Goal: Information Seeking & Learning: Check status

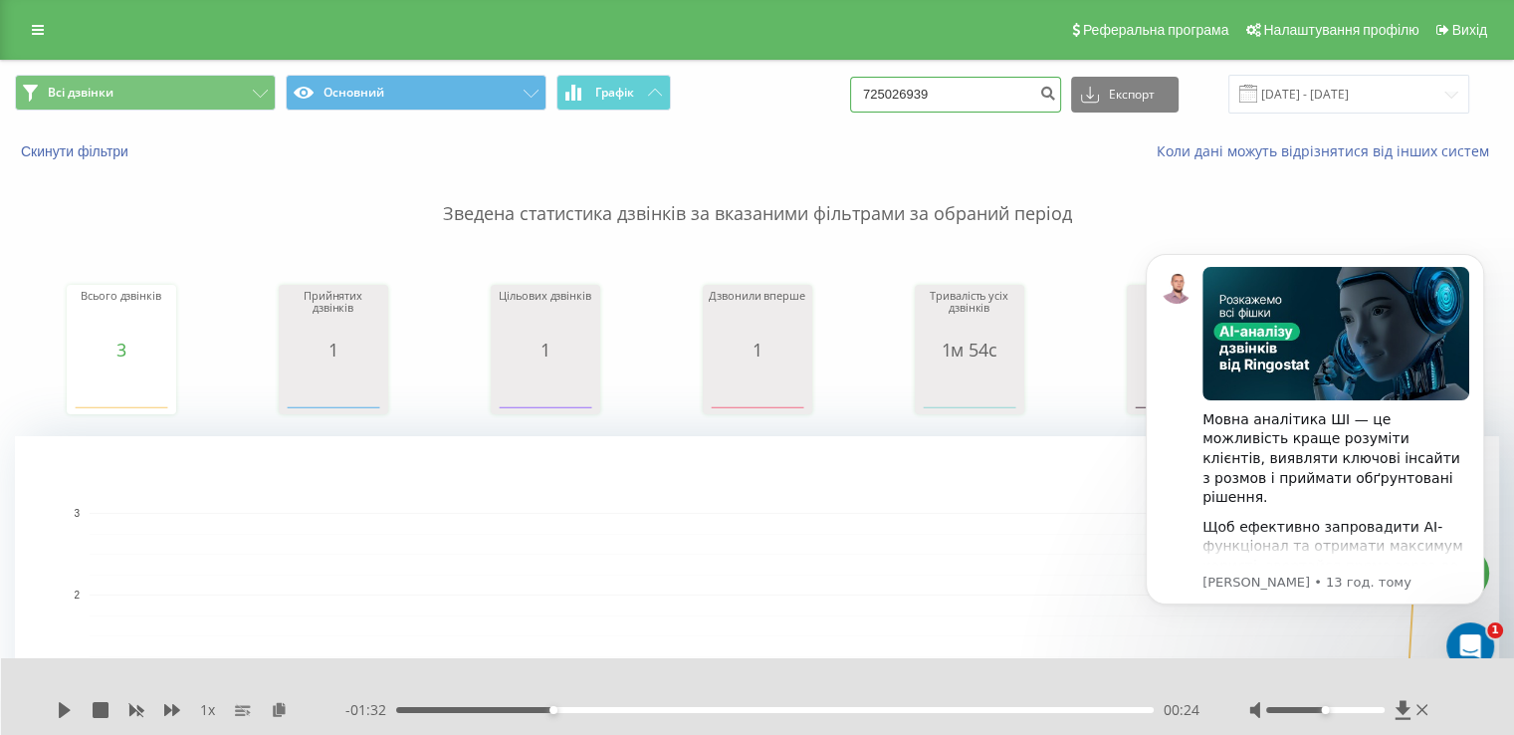
drag, startPoint x: 980, startPoint y: 91, endPoint x: 847, endPoint y: 89, distance: 132.4
click at [850, 93] on div "Всі дзвінки Основний Графік 725026939 Експорт .csv .xls .xlsx [DATE] - [DATE]" at bounding box center [757, 94] width 1485 height 39
paste input "420 604 298 681"
type input "420 604 298 681"
click at [1056, 97] on icon "submit" at bounding box center [1048, 91] width 17 height 12
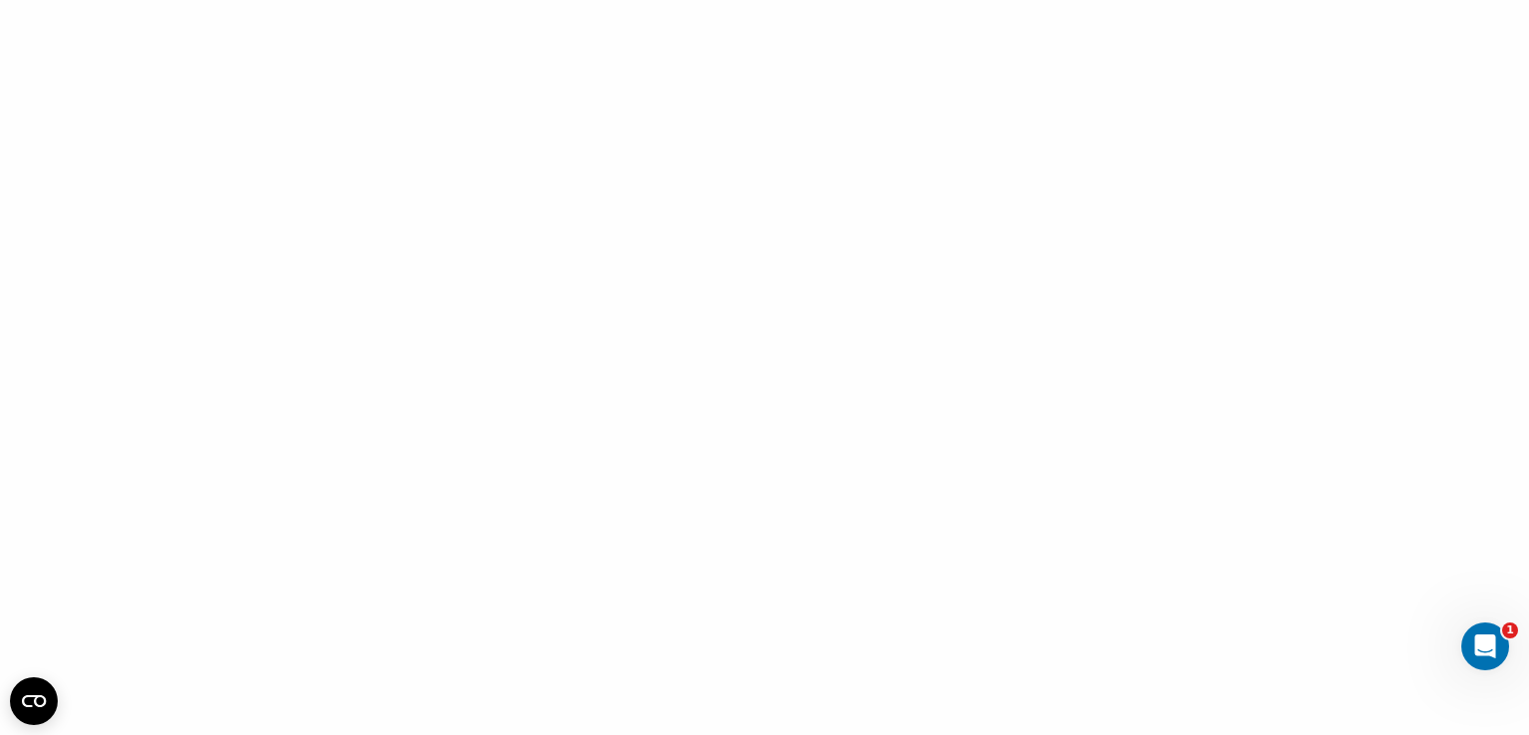
drag, startPoint x: 1381, startPoint y: 0, endPoint x: 644, endPoint y: 94, distance: 742.8
click at [644, 94] on div at bounding box center [764, 367] width 1529 height 735
click at [1483, 658] on div "Відкрити програму для спілкування Intercom" at bounding box center [1483, 643] width 66 height 66
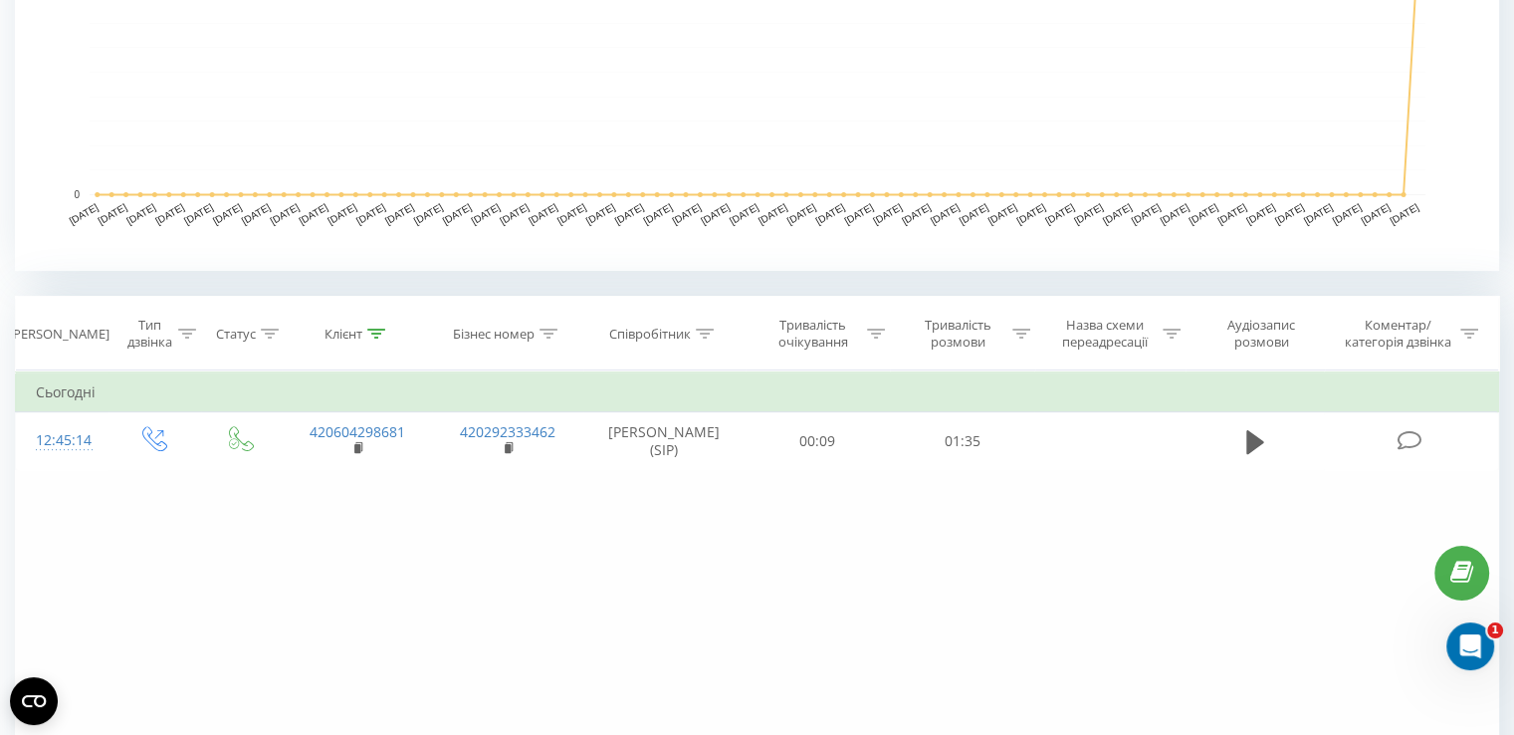
scroll to position [566, 0]
